Goal: Task Accomplishment & Management: Complete application form

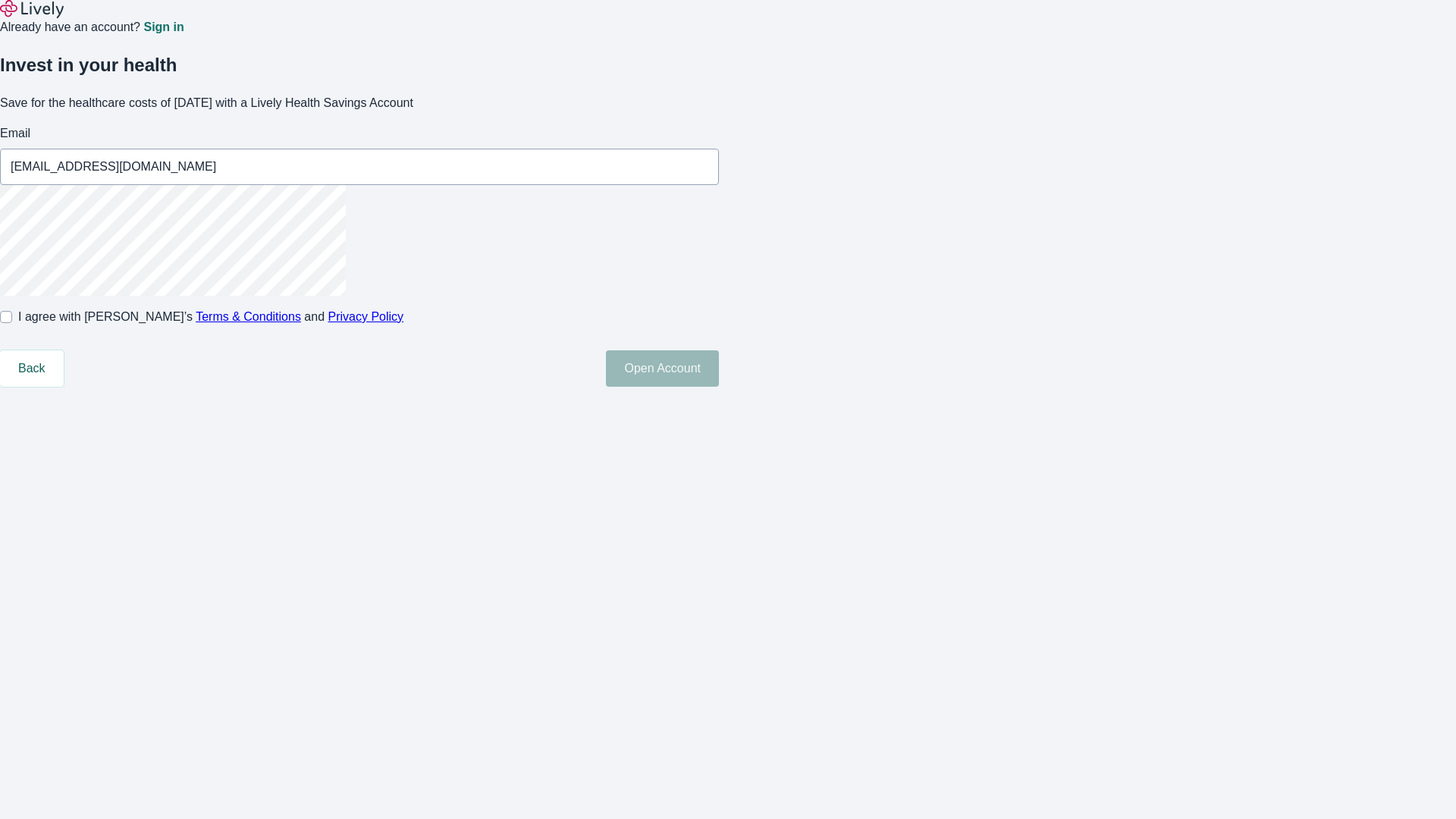
click at [12, 323] on input "I agree with Lively’s Terms & Conditions and Privacy Policy" at bounding box center [5, 317] width 12 height 12
checkbox input "true"
click at [719, 387] on button "Open Account" at bounding box center [662, 368] width 113 height 36
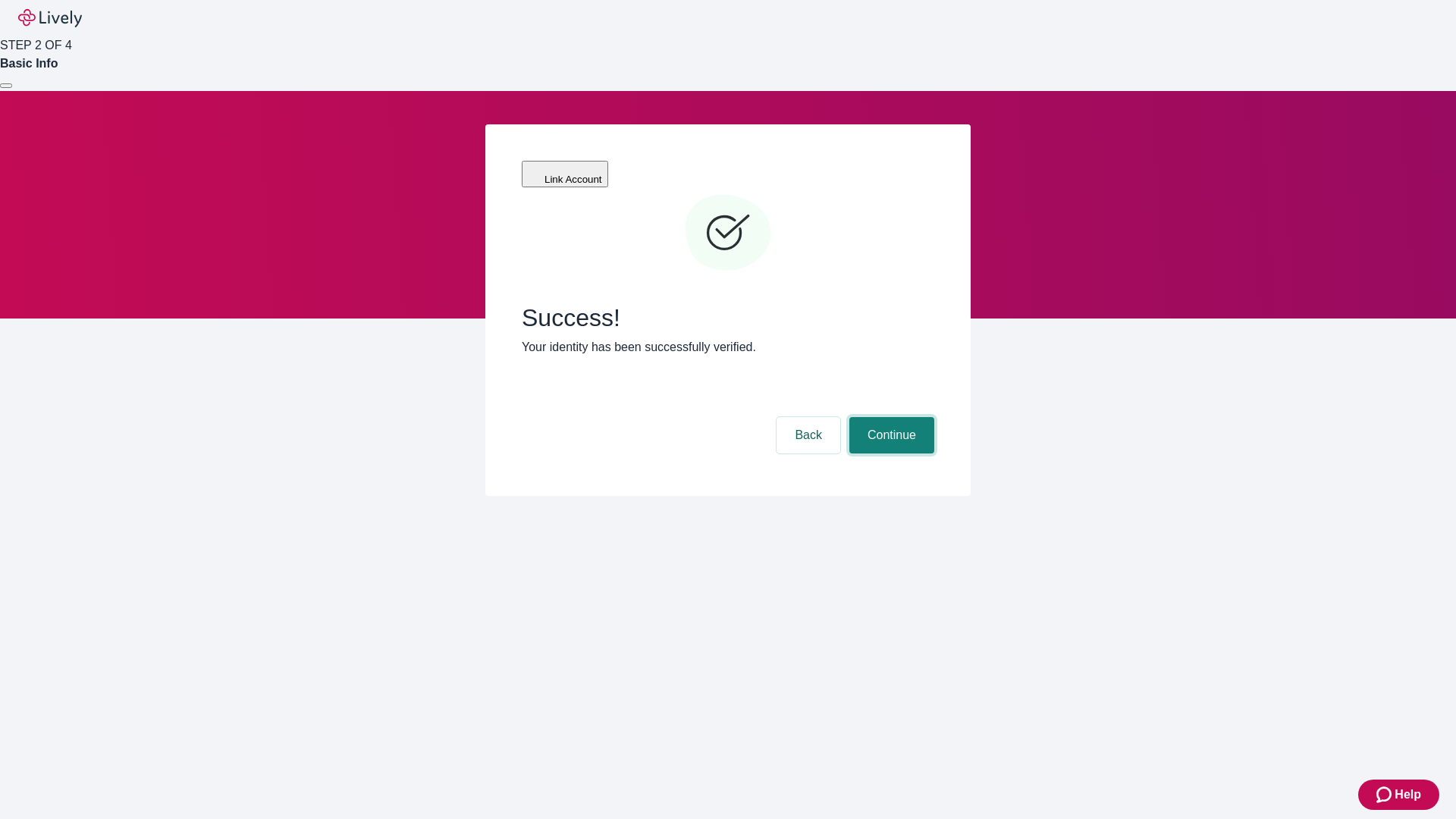
click at [890, 418] on button "Continue" at bounding box center [892, 436] width 85 height 36
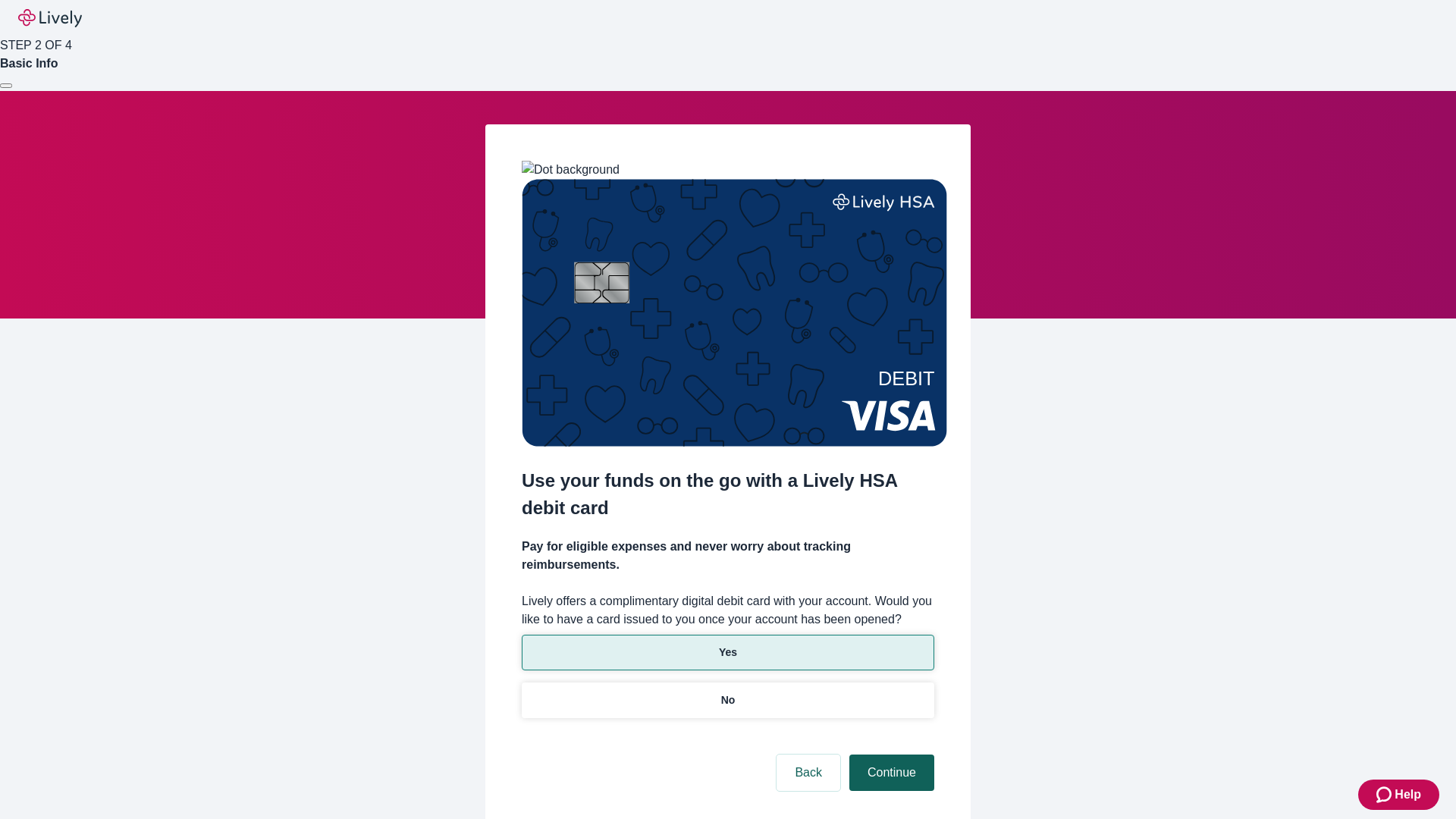
click at [727, 644] on p "Yes" at bounding box center [728, 652] width 18 height 16
click at [890, 755] on button "Continue" at bounding box center [892, 773] width 85 height 36
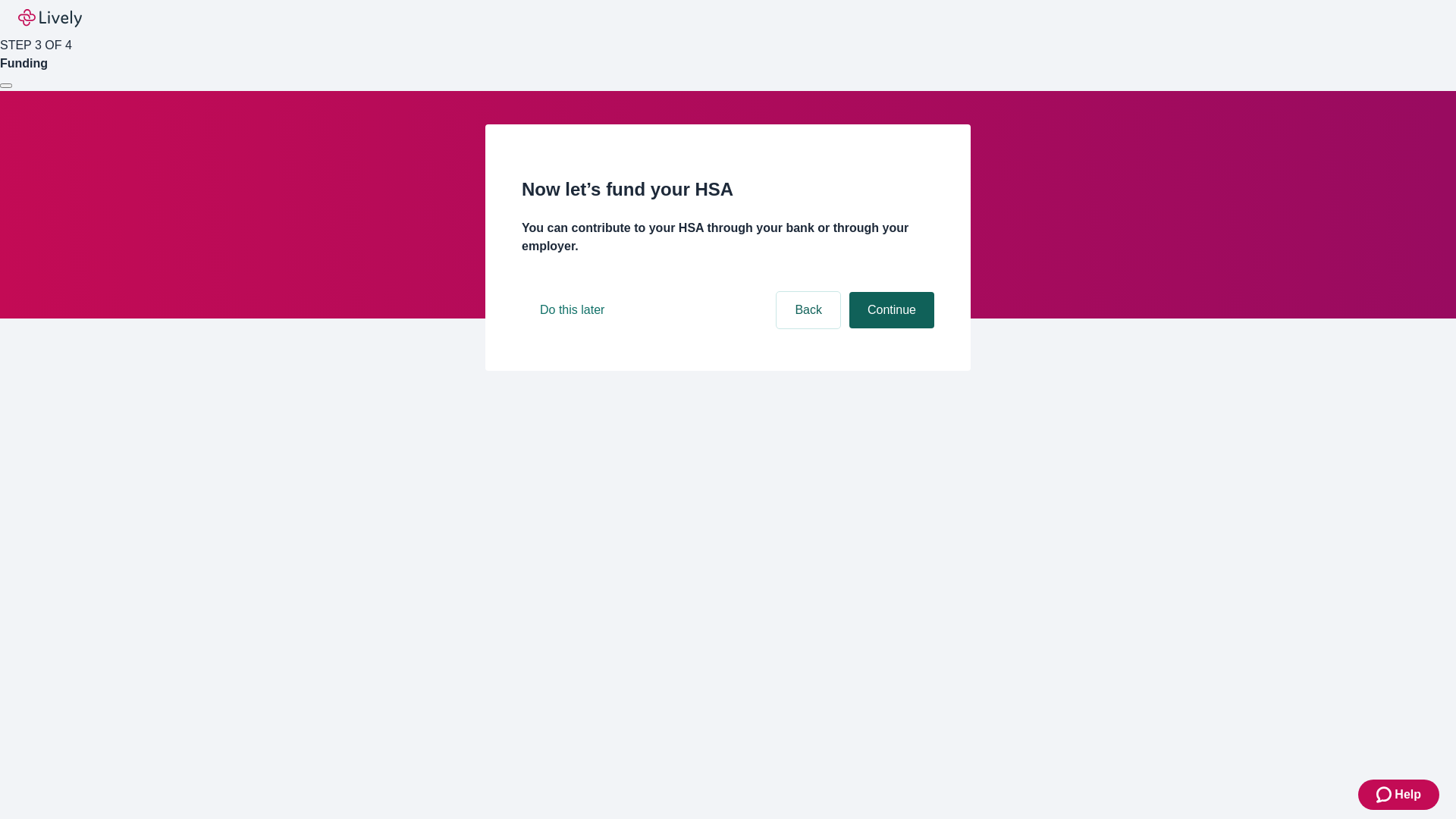
click at [890, 328] on button "Continue" at bounding box center [892, 310] width 85 height 36
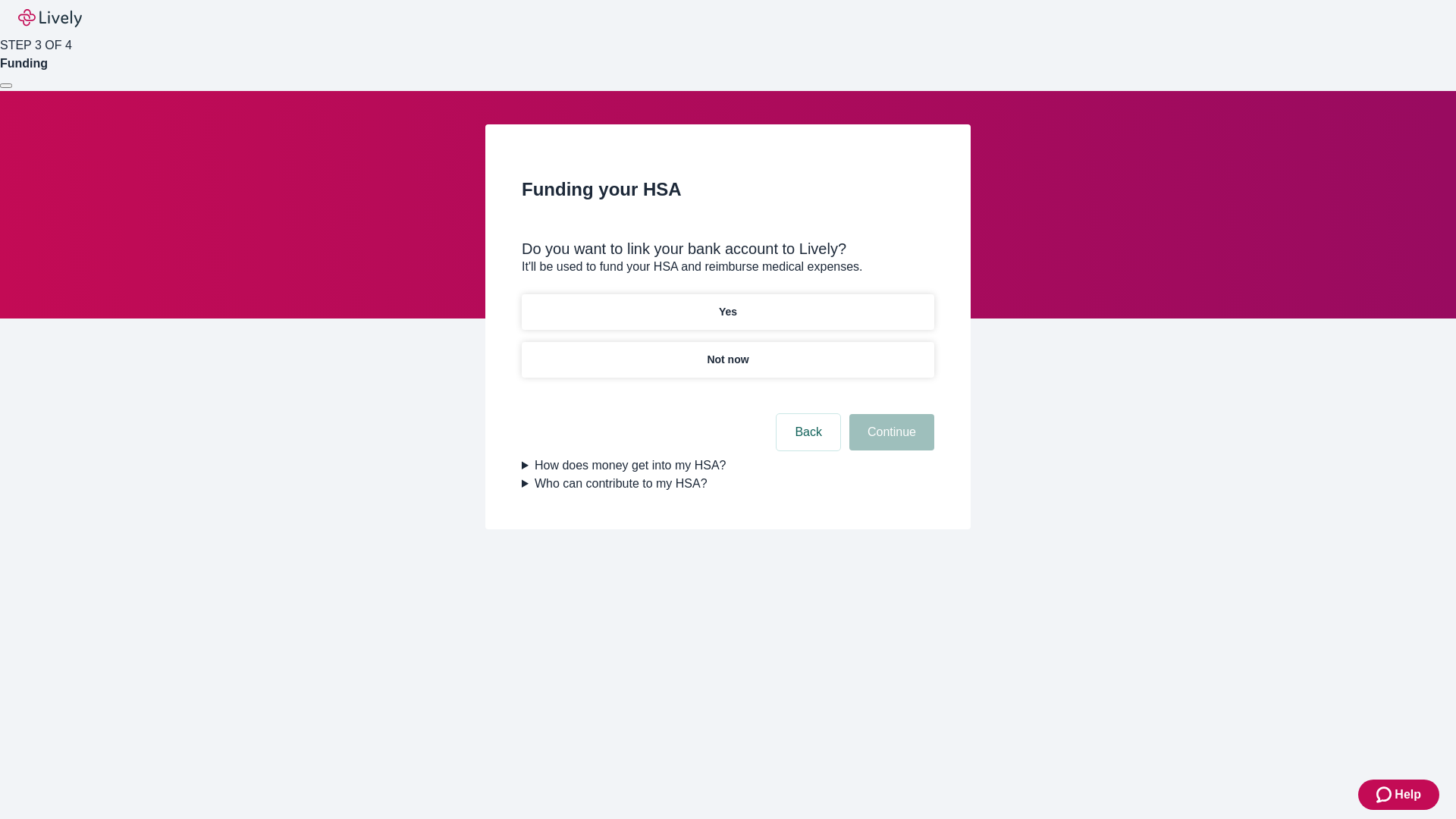
click at [727, 352] on p "Not now" at bounding box center [727, 360] width 41 height 16
click at [890, 441] on button "Continue" at bounding box center [892, 432] width 85 height 36
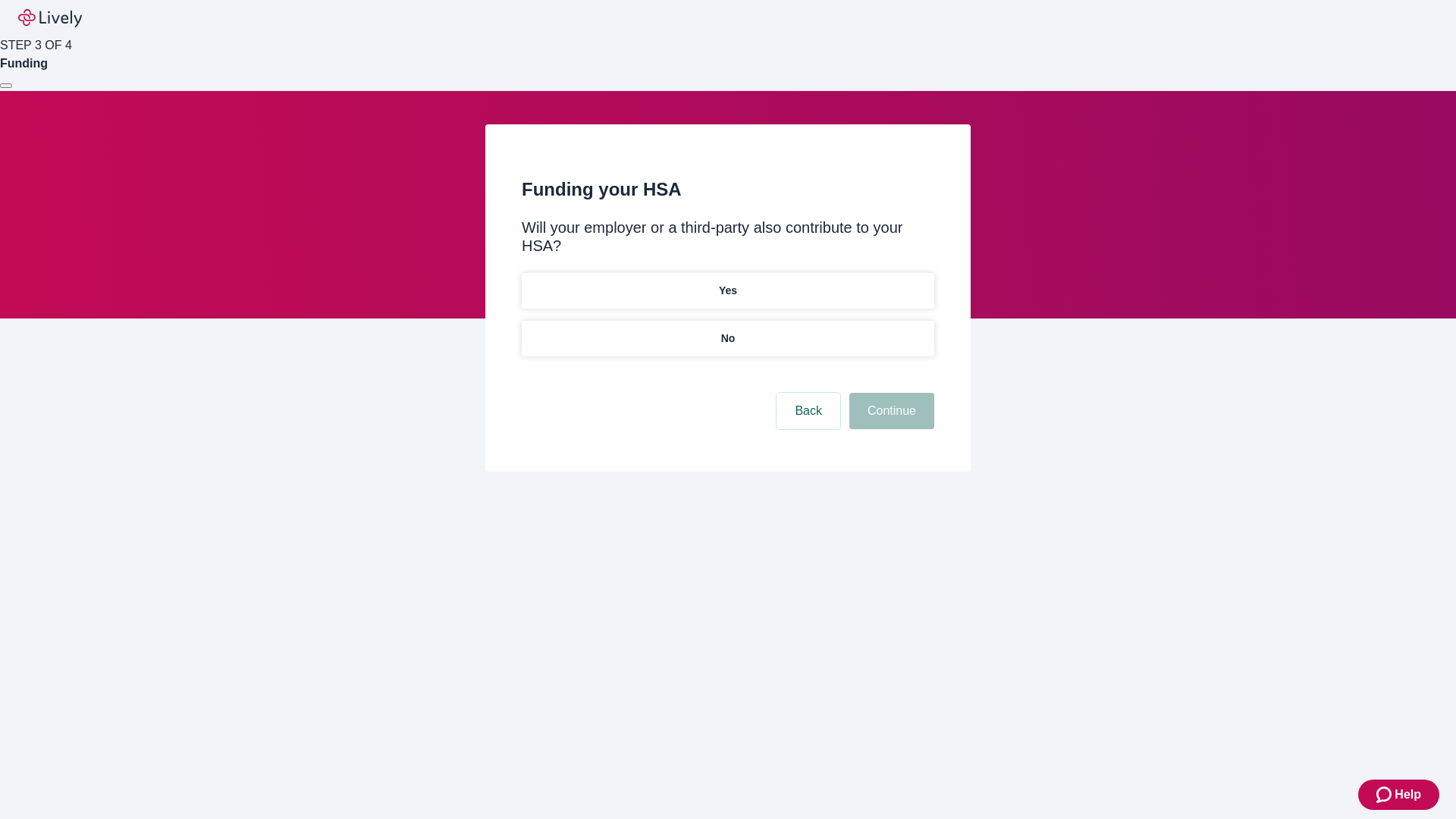
click at [727, 330] on p "No" at bounding box center [728, 338] width 14 height 16
click at [890, 393] on button "Continue" at bounding box center [892, 411] width 85 height 36
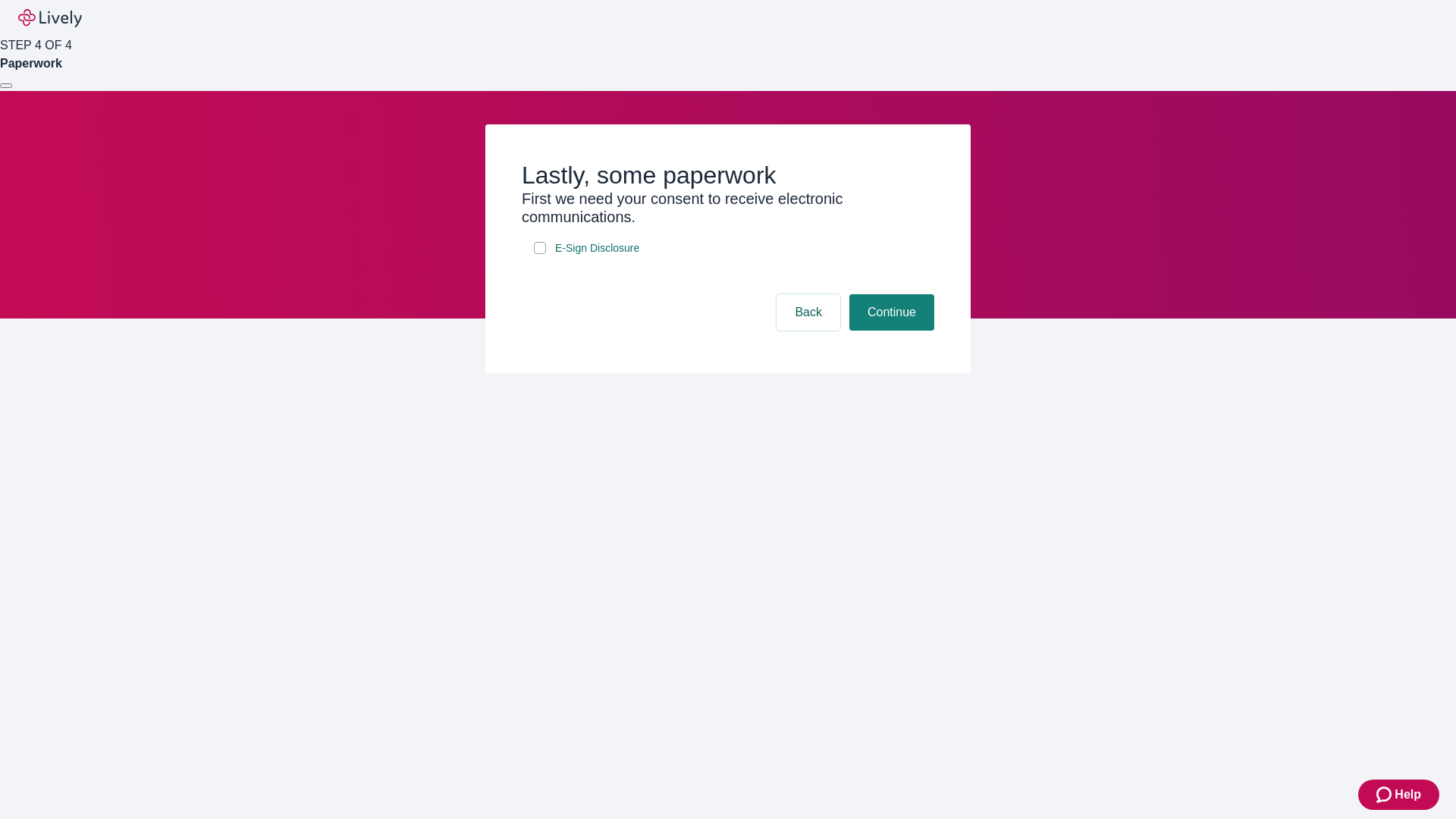
click at [540, 254] on input "E-Sign Disclosure" at bounding box center [539, 248] width 12 height 12
checkbox input "true"
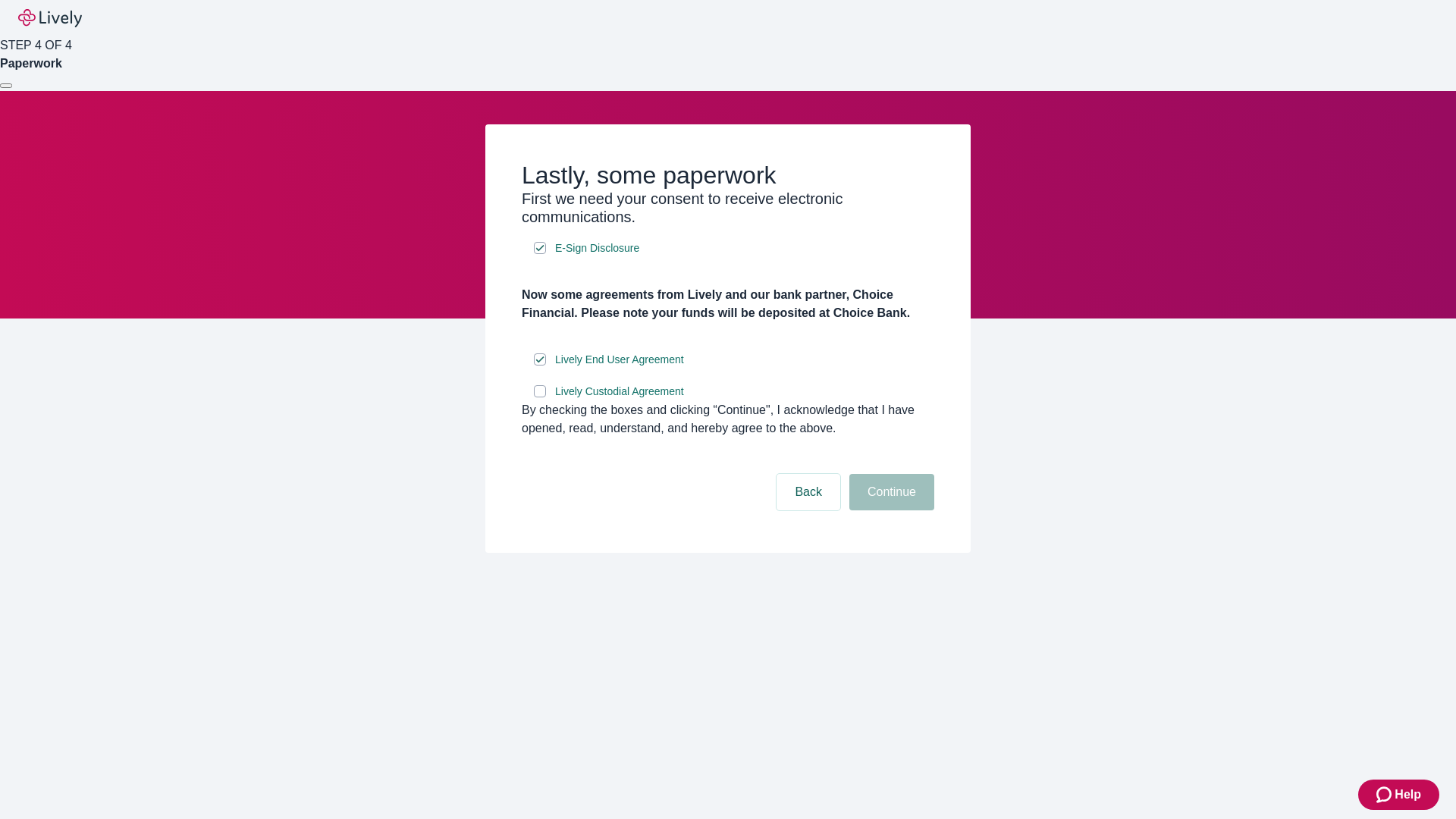
click at [540, 398] on input "Lively Custodial Agreement" at bounding box center [539, 391] width 12 height 12
checkbox input "true"
click at [890, 510] on button "Continue" at bounding box center [892, 492] width 85 height 36
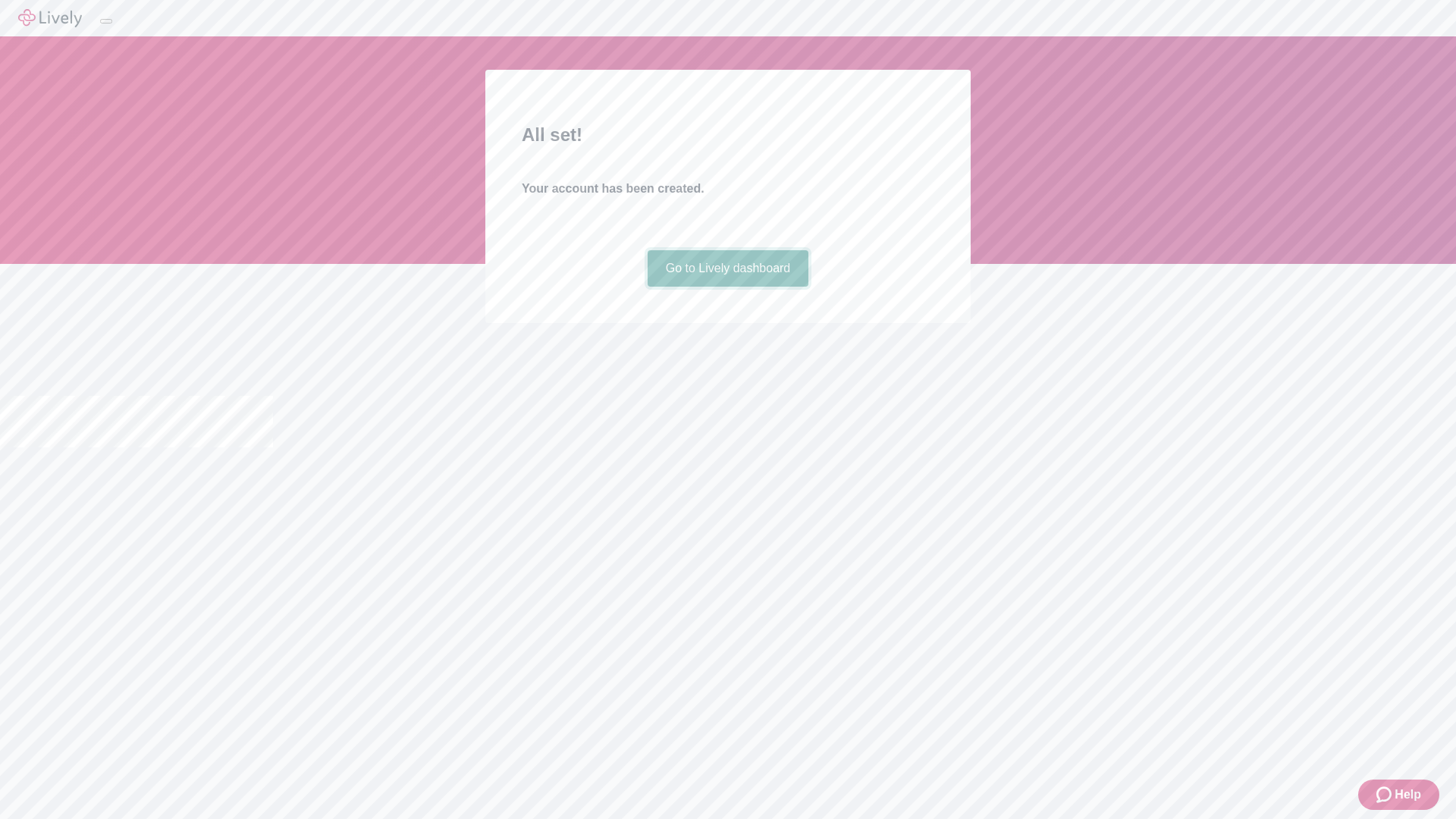
click at [727, 287] on link "Go to Lively dashboard" at bounding box center [729, 268] width 162 height 36
